Goal: Share content: Share content

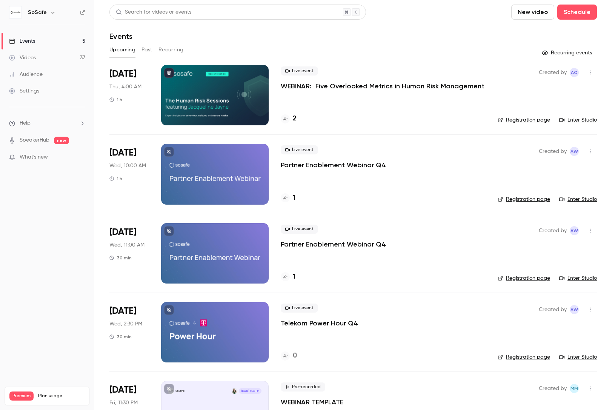
click at [150, 48] on button "Past" at bounding box center [146, 50] width 11 height 12
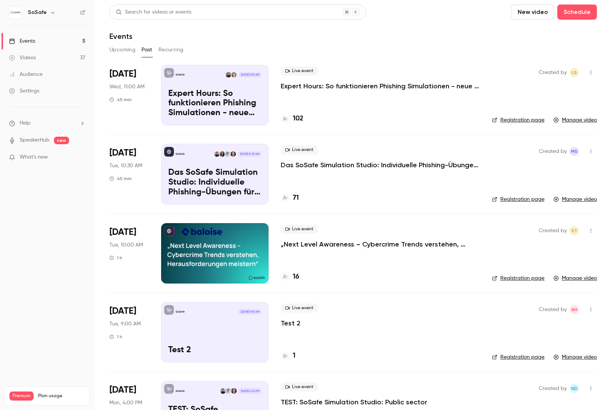
click at [422, 84] on p "Expert Hours: So funktionieren Phishing Simulationen - neue Features, Tipps & T…" at bounding box center [380, 85] width 199 height 9
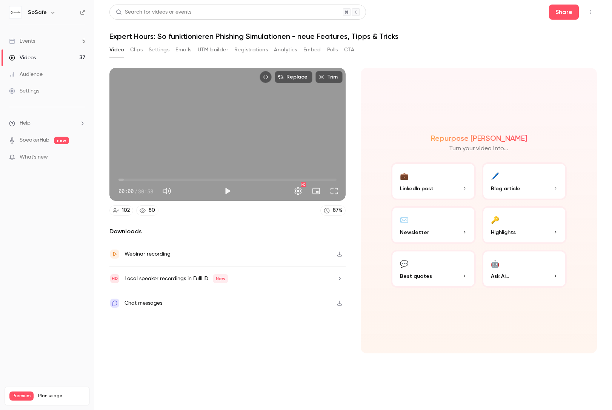
click at [281, 51] on button "Analytics" at bounding box center [285, 50] width 23 height 12
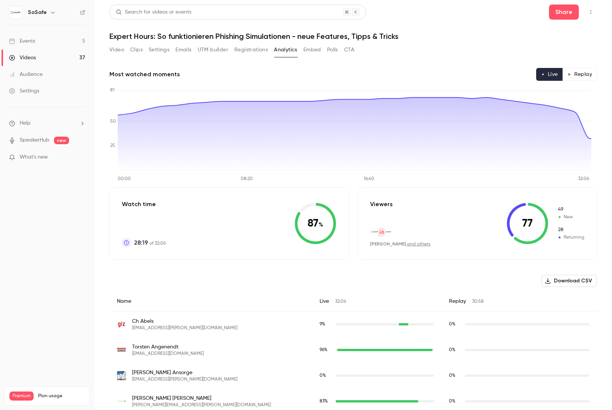
click at [336, 49] on button "Polls" at bounding box center [332, 50] width 11 height 12
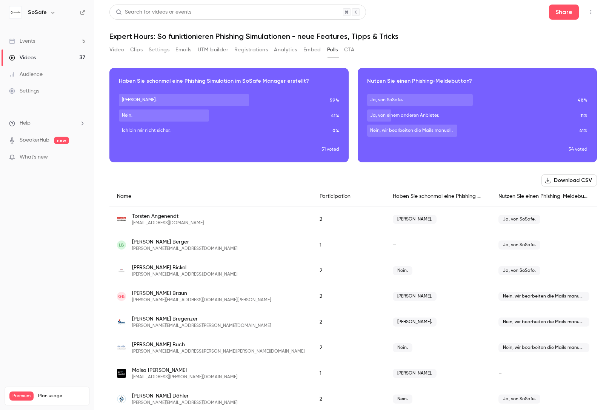
click at [290, 46] on button "Analytics" at bounding box center [285, 50] width 23 height 12
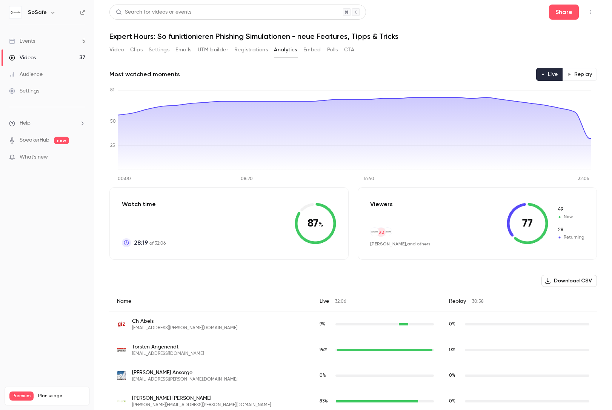
click at [114, 51] on button "Video" at bounding box center [116, 50] width 15 height 12
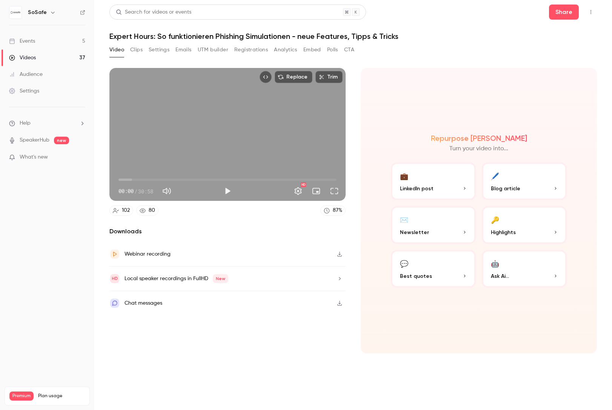
click at [255, 254] on div "Webinar recording" at bounding box center [227, 254] width 236 height 25
click at [539, 32] on h1 "Expert Hours: So funktionieren Phishing Simulationen - neue Features, Tipps & T…" at bounding box center [352, 36] width 487 height 9
click at [288, 282] on div "Local speaker recordings in FullHD New" at bounding box center [227, 278] width 236 height 25
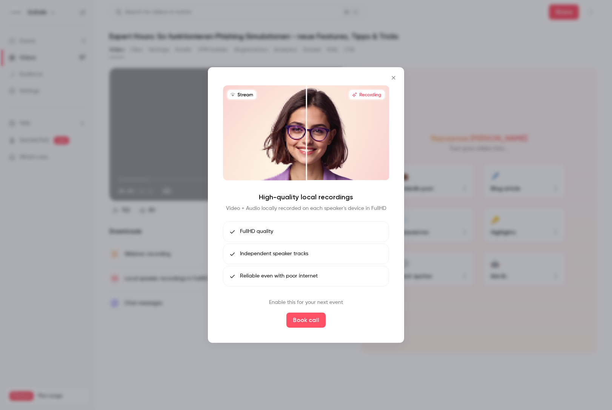
click at [270, 372] on div at bounding box center [306, 205] width 612 height 410
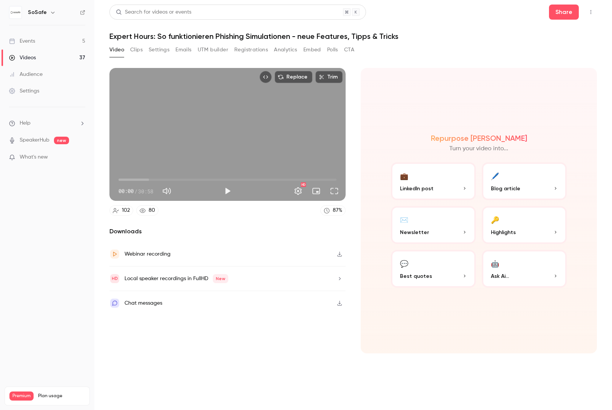
click at [139, 48] on button "Clips" at bounding box center [136, 50] width 12 height 12
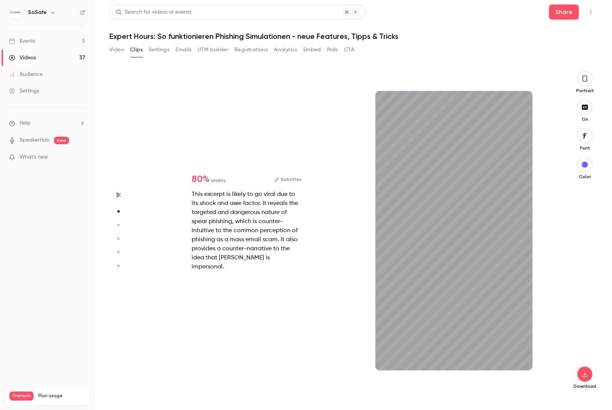
type input "*"
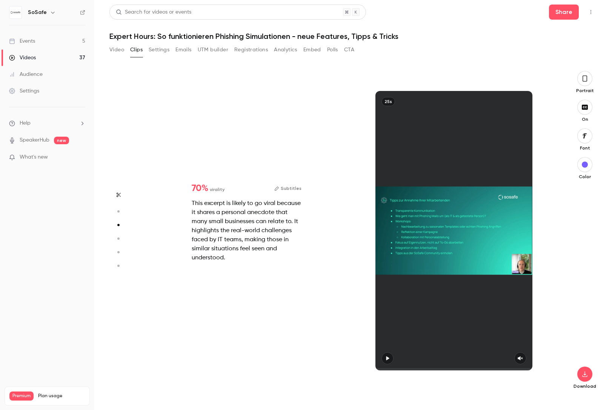
type input "*"
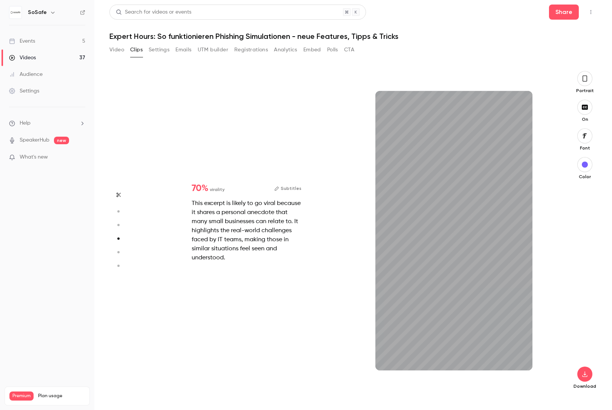
scroll to position [975, 0]
type input "*"
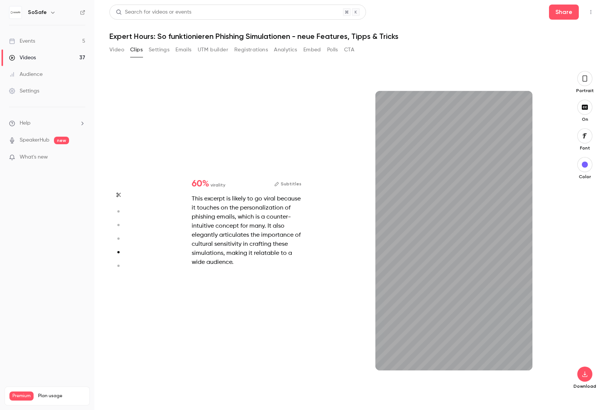
scroll to position [1300, 0]
type input "*"
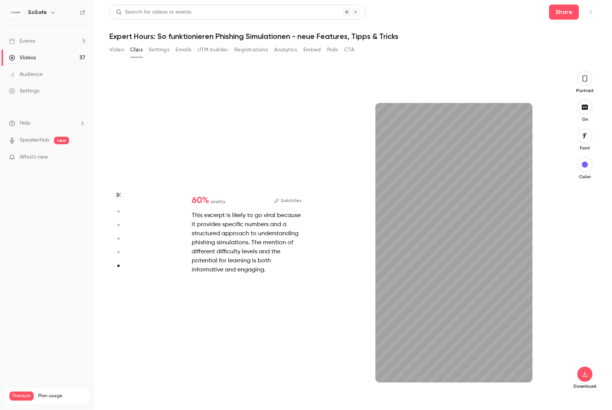
scroll to position [1614, 0]
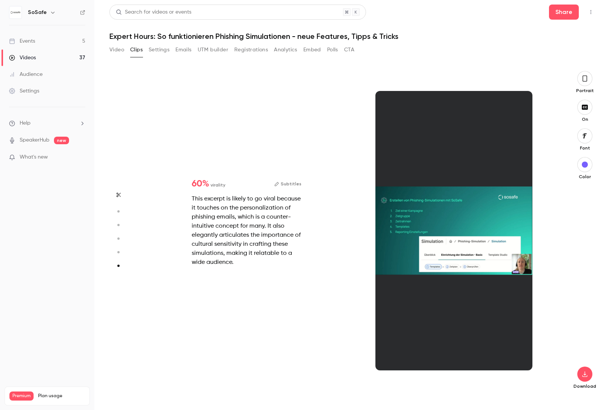
type input "*"
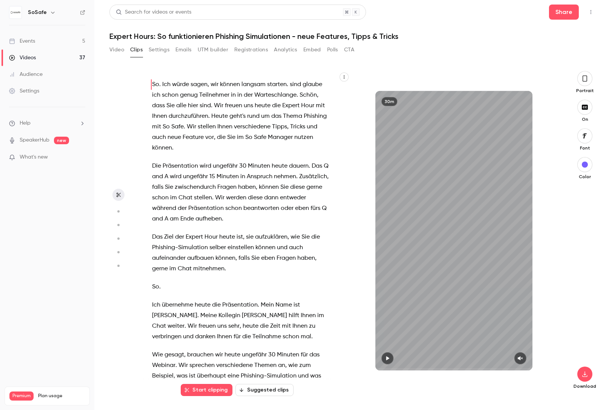
scroll to position [0, 0]
click at [122, 51] on button "Video" at bounding box center [116, 50] width 15 height 12
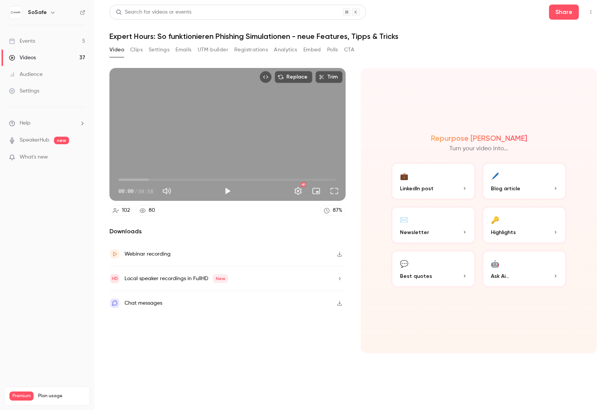
click at [248, 216] on div "Replace Trim 00:00 00:00 / 30:58 HD 102 80 87 % Downloads Webinar recording Loc…" at bounding box center [227, 210] width 236 height 285
click at [568, 13] on button "Share" at bounding box center [564, 12] width 30 height 15
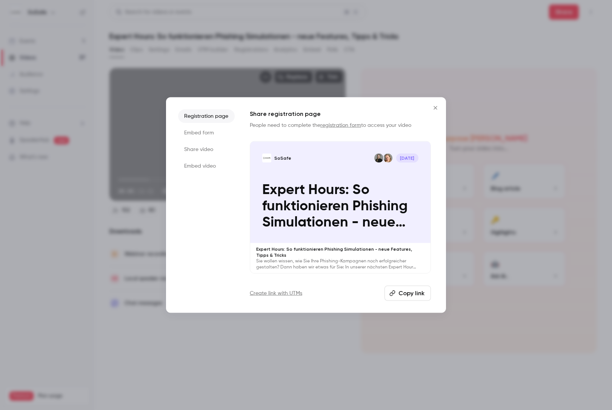
click at [206, 143] on li "Share video" at bounding box center [206, 150] width 57 height 14
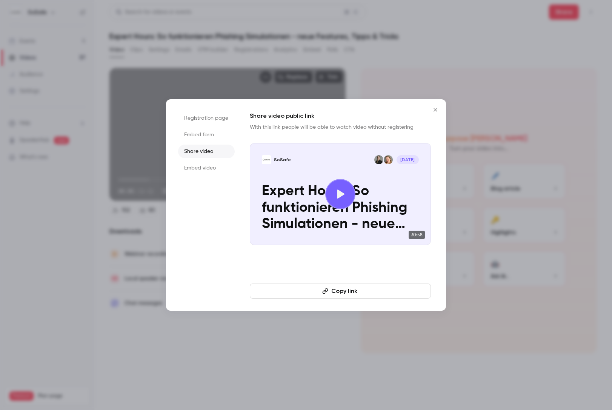
click at [318, 284] on button "Copy link" at bounding box center [340, 290] width 181 height 15
click at [434, 109] on icon "Close" at bounding box center [435, 110] width 9 height 6
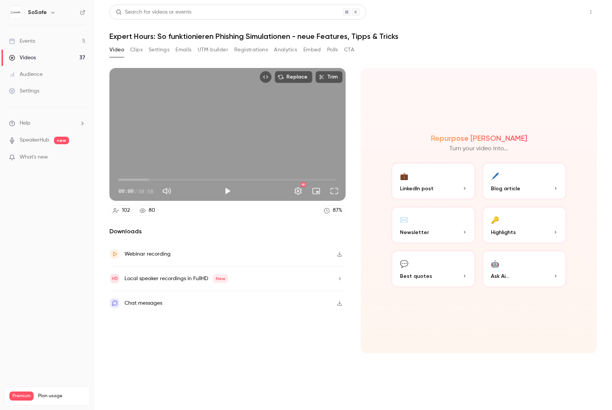
click at [562, 12] on button "Share" at bounding box center [564, 12] width 30 height 15
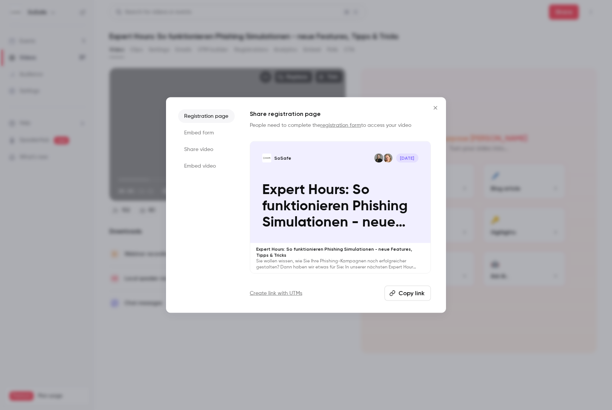
click at [213, 145] on li "Share video" at bounding box center [206, 150] width 57 height 14
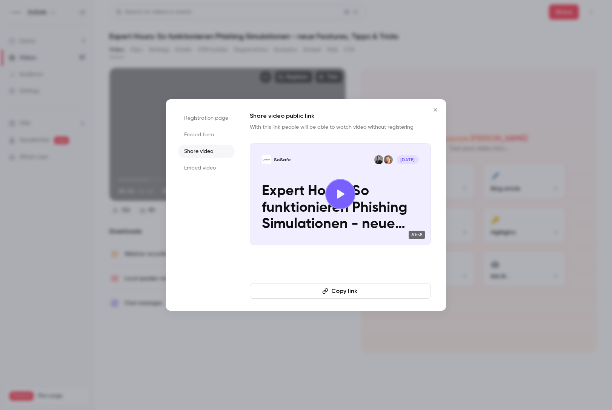
click at [363, 286] on button "Copy link" at bounding box center [340, 290] width 181 height 15
click at [435, 114] on button "Close" at bounding box center [435, 109] width 15 height 15
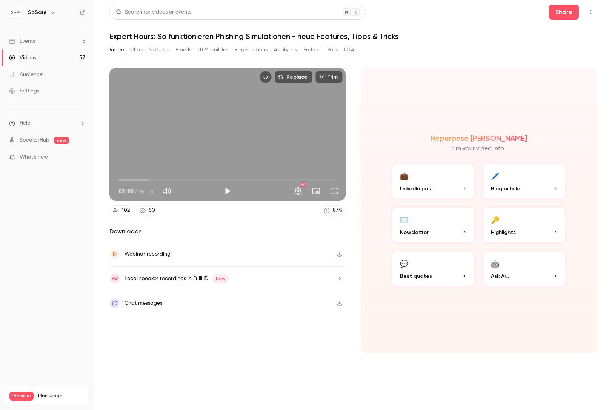
click at [438, 54] on div "Video Clips Settings Emails UTM builder Registrations Analytics Embed Polls CTA" at bounding box center [352, 51] width 487 height 15
